Goal: Communication & Community: Answer question/provide support

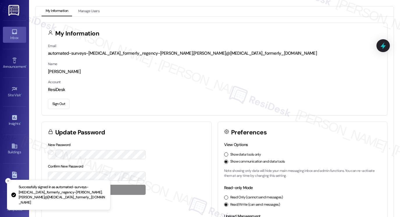
click at [6, 33] on link "Inbox" at bounding box center [14, 35] width 23 height 16
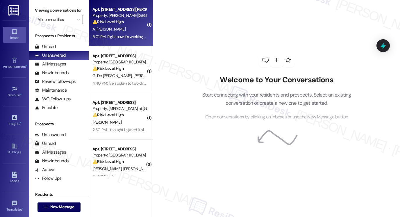
click at [109, 41] on div "Apt. [STREET_ADDRESS][PERSON_NAME] Property: [PERSON_NAME][GEOGRAPHIC_DATA] ⚠️ …" at bounding box center [121, 23] width 64 height 46
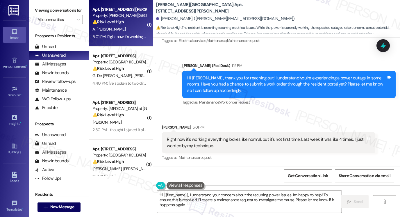
type textarea "Hi {{first_name}}, I understand your concern about the recurring power issues. …"
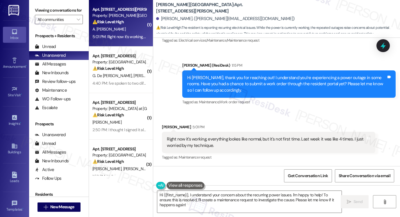
click at [222, 145] on div "Right now it's working, everything lookes like normal, but it's not first time.…" at bounding box center [266, 142] width 199 height 12
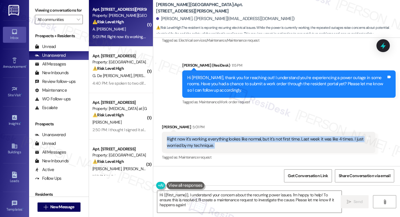
click at [222, 145] on div "Right now it's working, everything lookes like normal, but it's not first time.…" at bounding box center [266, 142] width 199 height 12
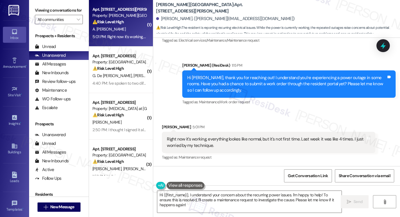
click at [215, 83] on div "Hi [PERSON_NAME], thank you for reaching out! I understand you’re experiencing …" at bounding box center [286, 84] width 199 height 19
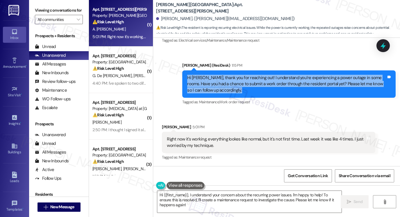
click at [215, 83] on div "Hi [PERSON_NAME], thank you for reaching out! I understand you’re experiencing …" at bounding box center [286, 84] width 199 height 19
click at [271, 80] on div "Hi [PERSON_NAME], thank you for reaching out! I understand you’re experiencing …" at bounding box center [286, 84] width 199 height 19
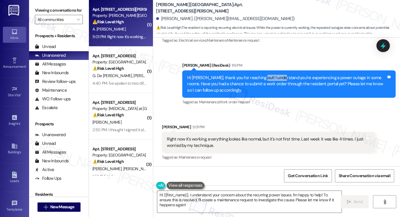
click at [271, 80] on div "Hi [PERSON_NAME], thank you for reaching out! I understand you’re experiencing …" at bounding box center [286, 84] width 199 height 19
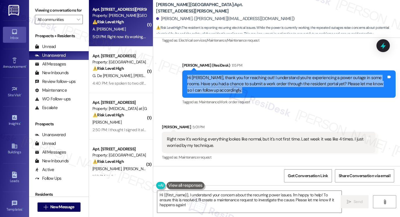
click at [271, 80] on div "Hi [PERSON_NAME], thank you for reaching out! I understand you’re experiencing …" at bounding box center [286, 84] width 199 height 19
click at [262, 81] on div "Hi [PERSON_NAME], thank you for reaching out! I understand you’re experiencing …" at bounding box center [286, 84] width 199 height 19
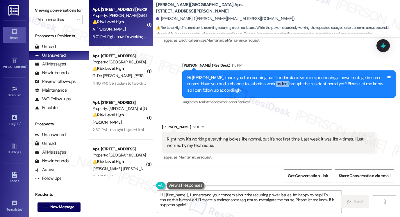
click at [262, 81] on div "Hi [PERSON_NAME], thank you for reaching out! I understand you’re experiencing …" at bounding box center [286, 84] width 199 height 19
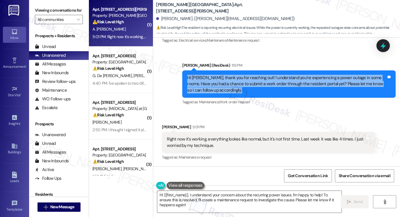
click at [262, 81] on div "Hi [PERSON_NAME], thank you for reaching out! I understand you’re experiencing …" at bounding box center [286, 84] width 199 height 19
click at [230, 195] on textarea "Hi {{first_name}}, I understand your concern about the recurring power issues. …" at bounding box center [249, 201] width 184 height 22
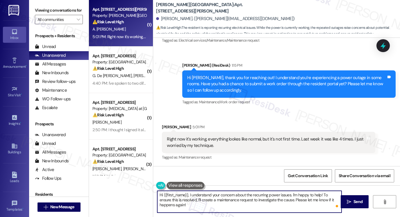
click at [206, 198] on textarea "Hi {{first_name}}, I understand your concern about the recurring power issues. …" at bounding box center [249, 201] width 184 height 22
click at [218, 85] on div "Hi [PERSON_NAME], thank you for reaching out! I understand you’re experiencing …" at bounding box center [286, 84] width 199 height 19
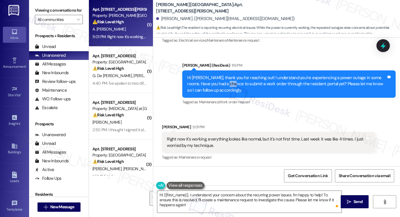
click at [218, 85] on div "Hi [PERSON_NAME], thank you for reaching out! I understand you’re experiencing …" at bounding box center [286, 84] width 199 height 19
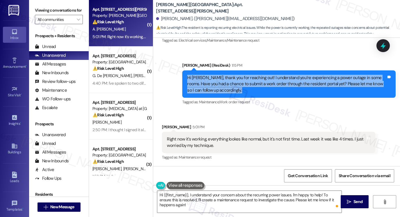
click at [218, 85] on div "Hi [PERSON_NAME], thank you for reaching out! I understand you’re experiencing …" at bounding box center [286, 84] width 199 height 19
copy div "Hi [PERSON_NAME], thank you for reaching out! I understand you’re experiencing …"
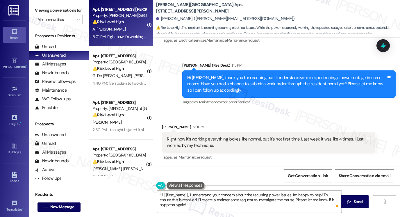
drag, startPoint x: 35, startPoint y: 12, endPoint x: 37, endPoint y: 6, distance: 6.9
click at [35, 12] on label "Viewing conversations for" at bounding box center [59, 10] width 48 height 9
